Goal: Register for event/course

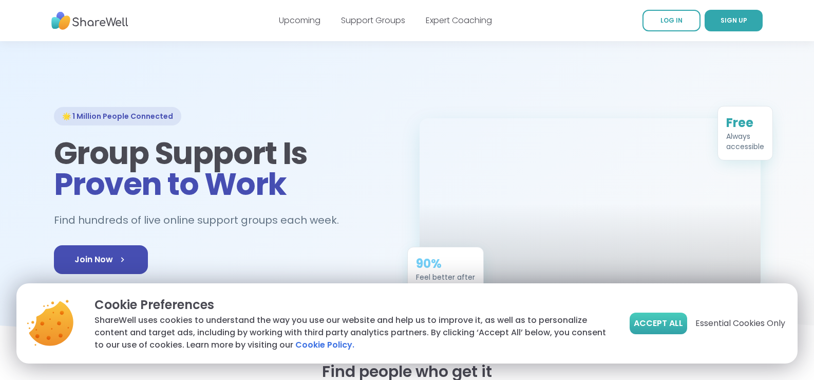
click at [655, 318] on span "Accept All" at bounding box center [658, 323] width 49 height 12
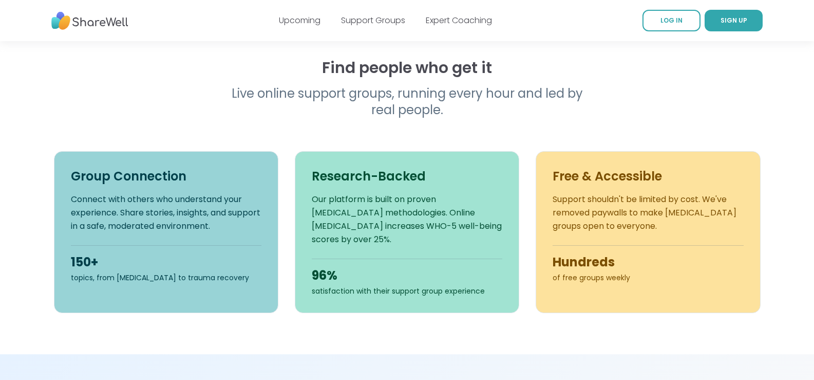
scroll to position [206, 0]
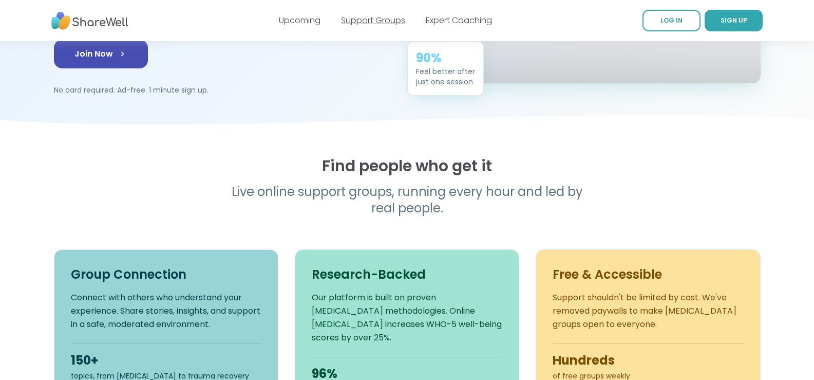
click at [375, 21] on link "Support Groups" at bounding box center [373, 20] width 64 height 12
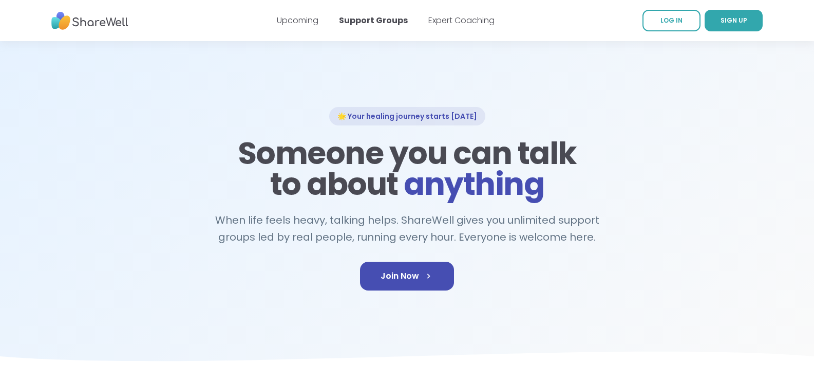
scroll to position [51, 0]
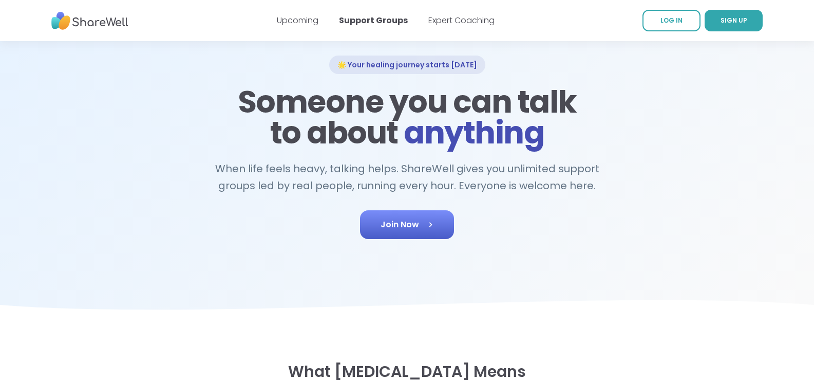
click at [405, 227] on link "Join Now" at bounding box center [407, 224] width 94 height 29
click at [764, 201] on div "🌟 Your healing journey starts today Someone you can talk to about anything When…" at bounding box center [408, 155] width 740 height 200
